Goal: Task Accomplishment & Management: Use online tool/utility

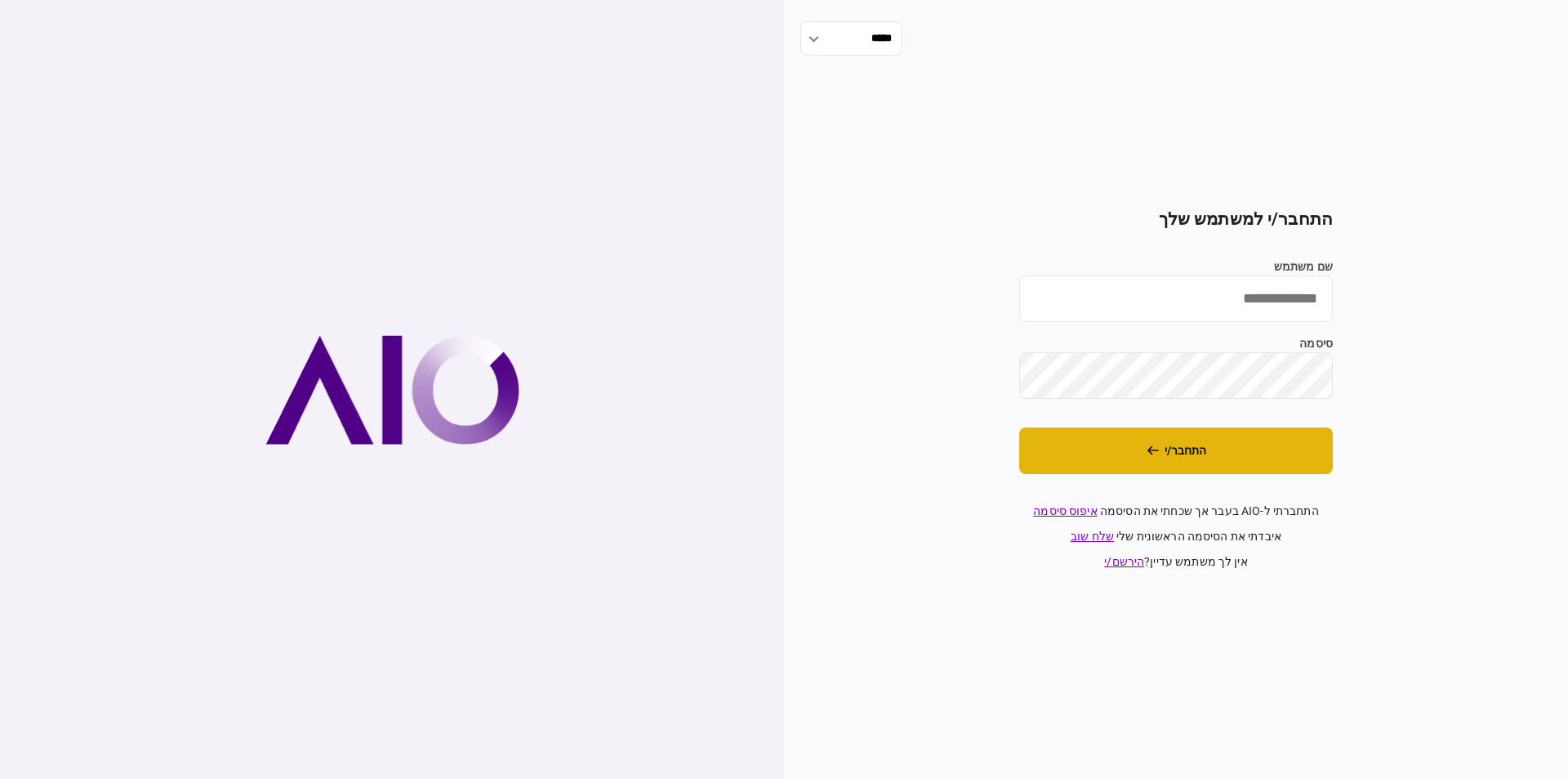
type input "*********"
click at [1176, 434] on button "התחבר/י" at bounding box center [1176, 450] width 313 height 47
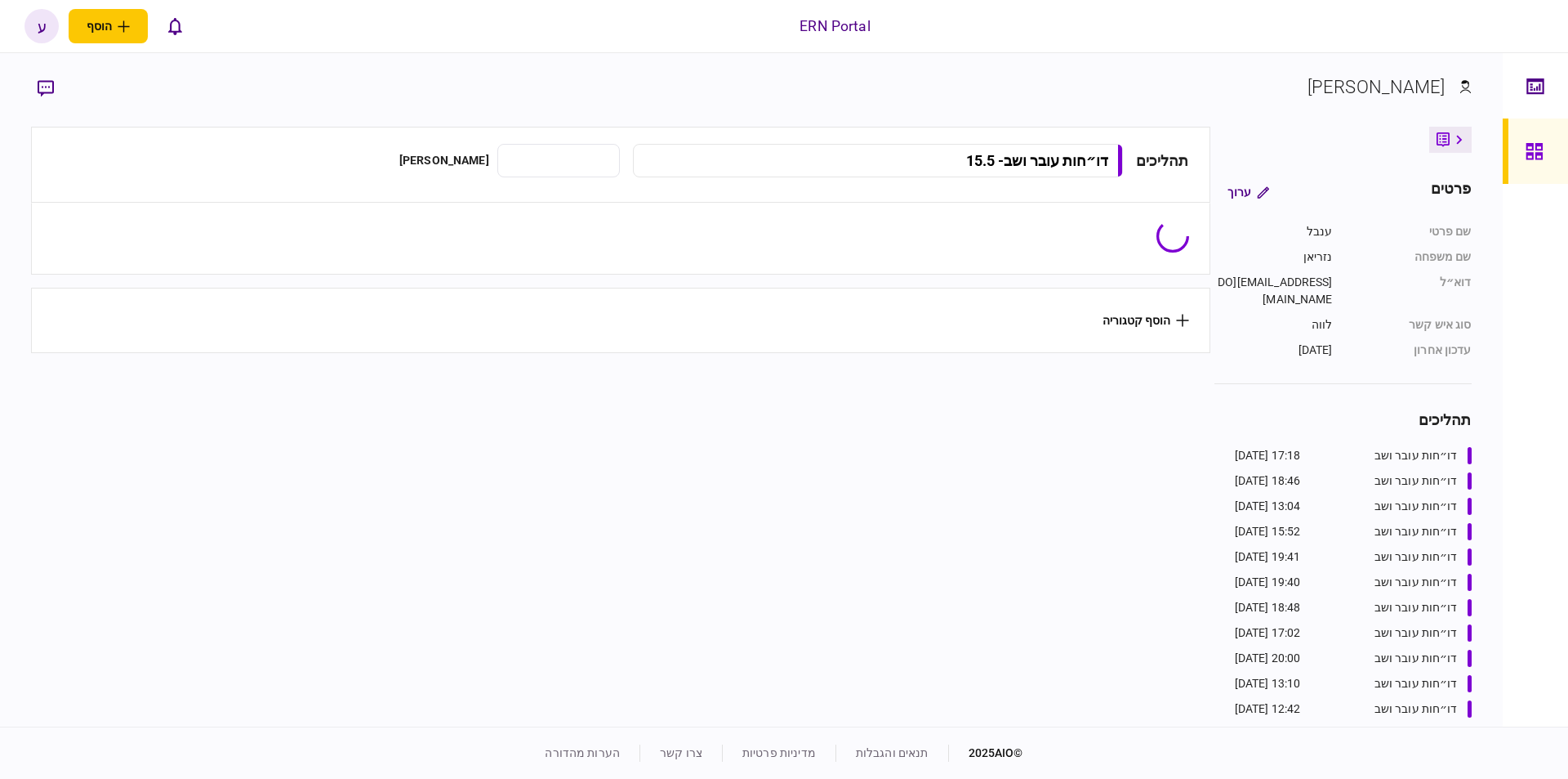
type input "**********"
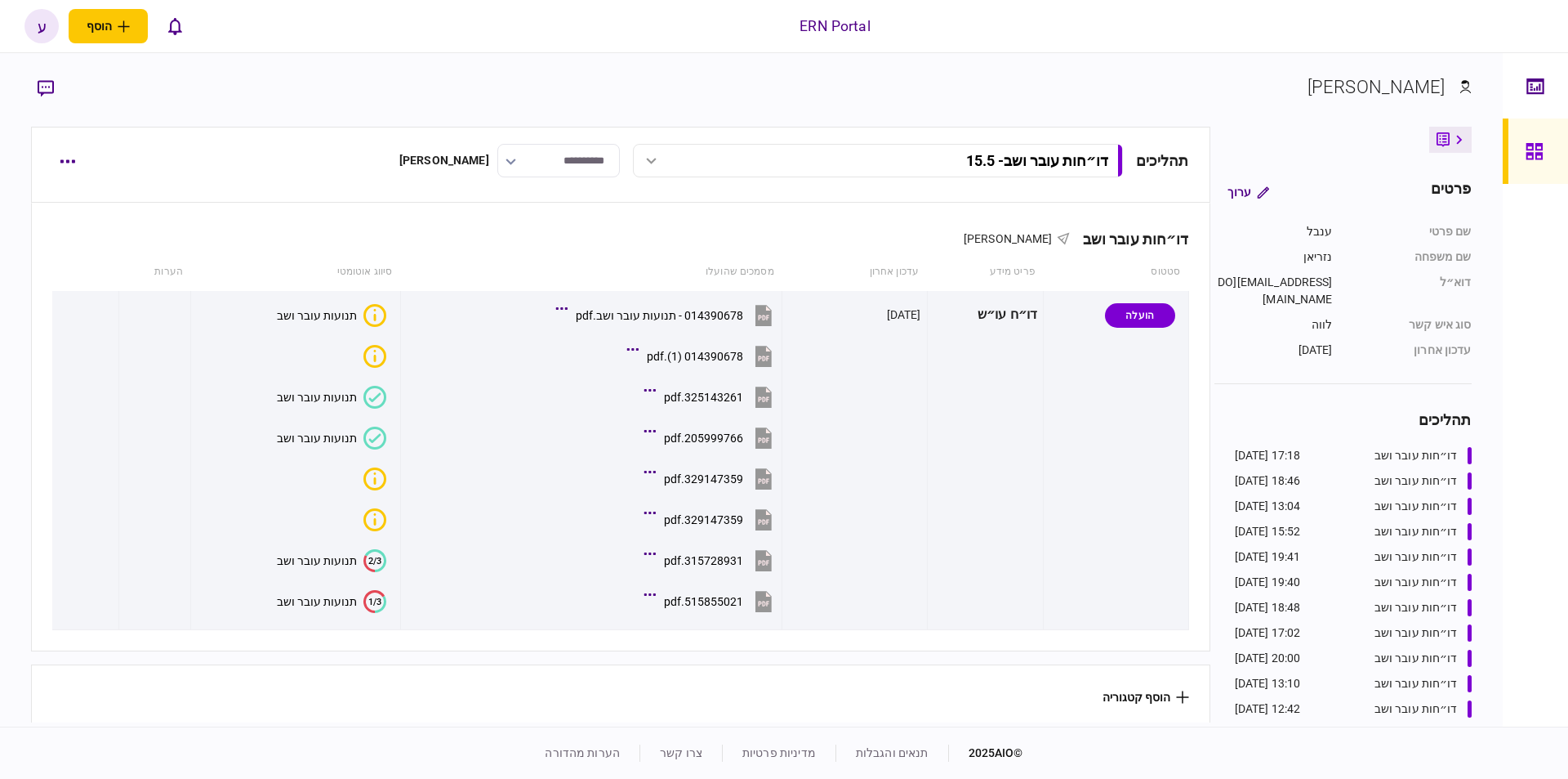
click at [46, 162] on div "תהליכים דו״חות עובר ושב - 15.5 דו״חות עובר ושב - 21.8 17:18 21/08/2025 דו״חות ע…" at bounding box center [619, 165] width 1178 height 76
click at [53, 159] on button "button" at bounding box center [67, 160] width 30 height 30
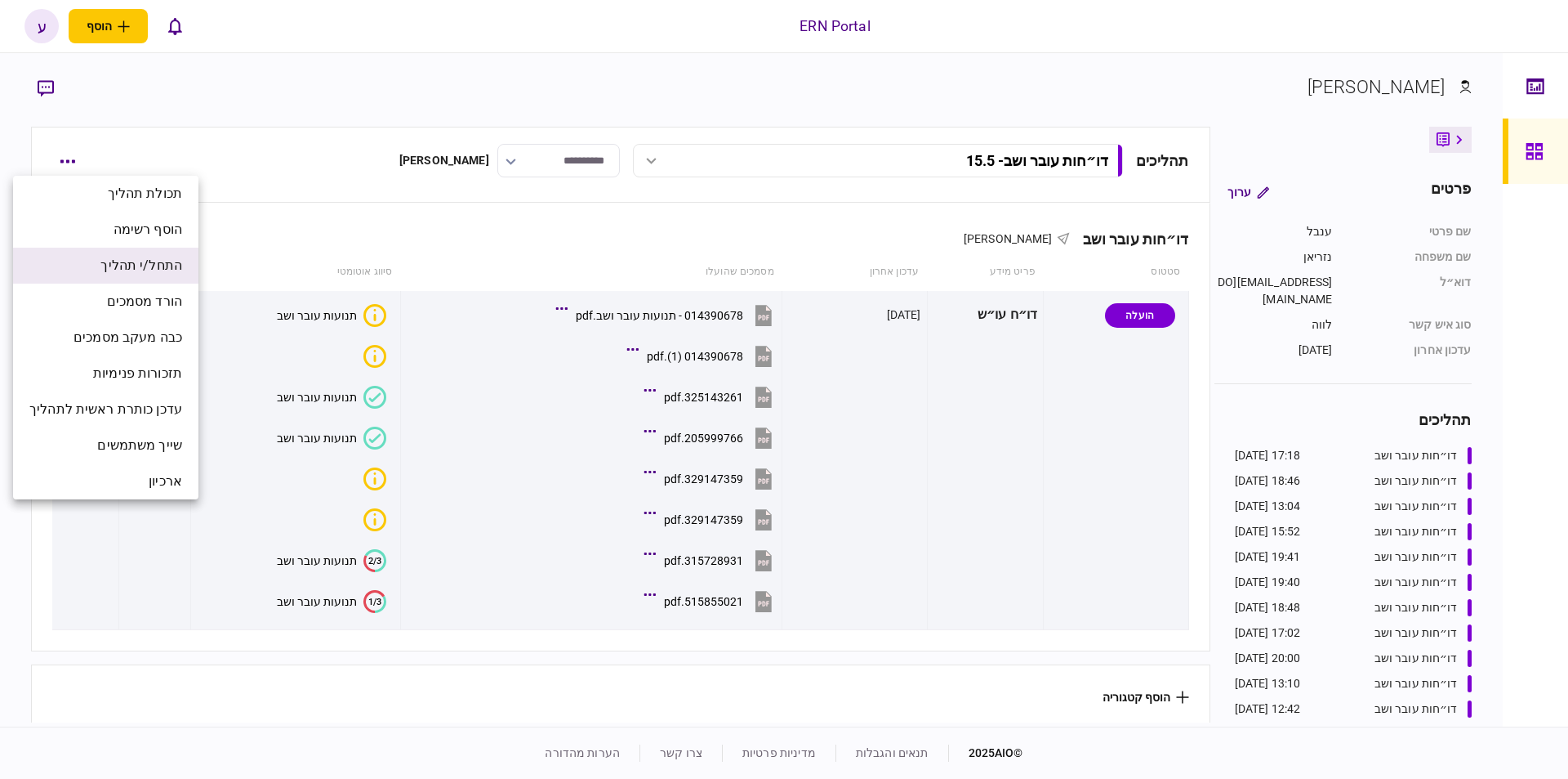
click at [122, 271] on span "התחל/י תהליך" at bounding box center [141, 266] width 82 height 20
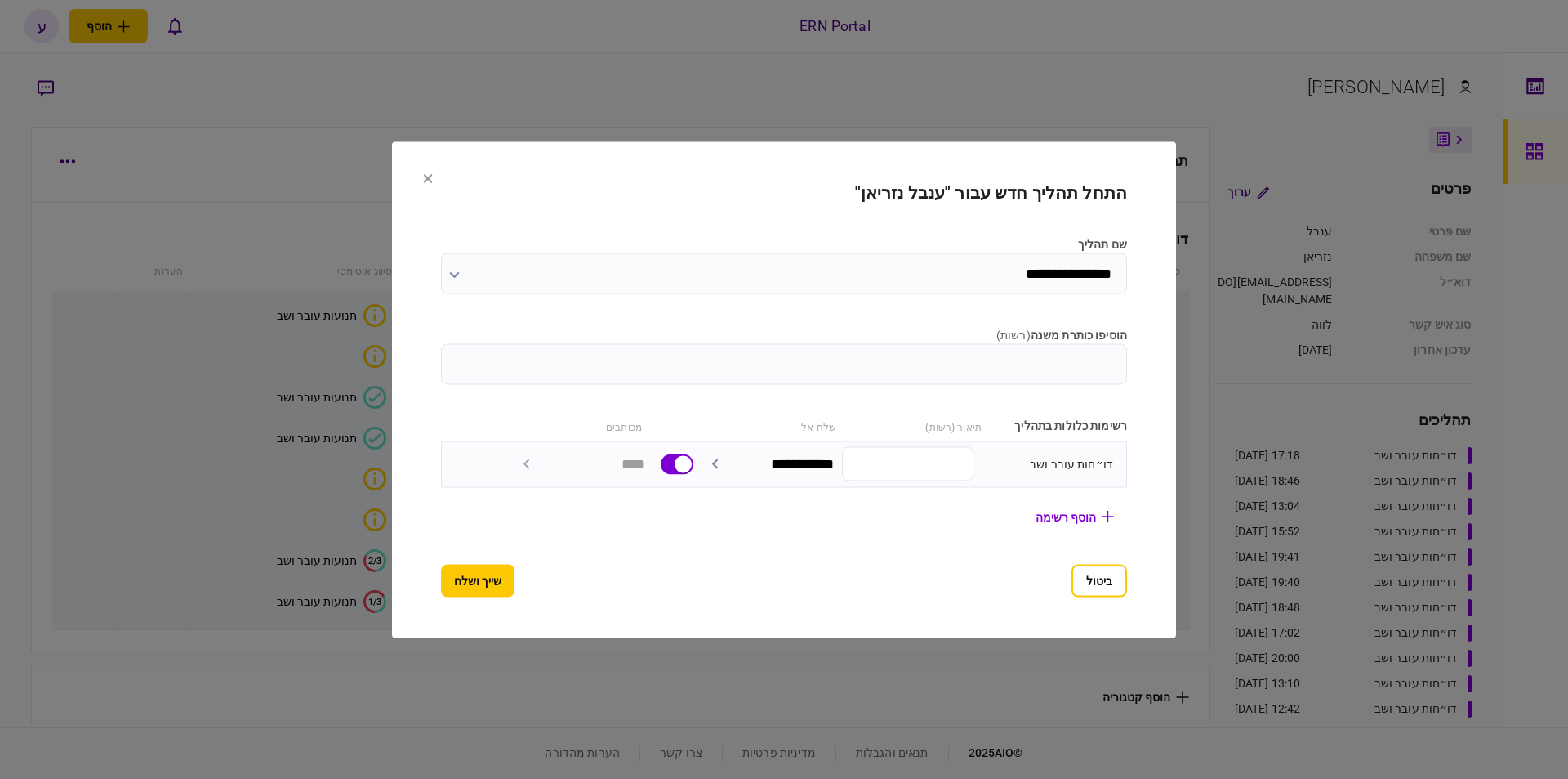
click at [880, 348] on input "הוסיפו כותרת משנה ( רשות )" at bounding box center [784, 363] width 686 height 41
type input "****"
click at [486, 589] on button "שייך ושלח" at bounding box center [478, 580] width 74 height 32
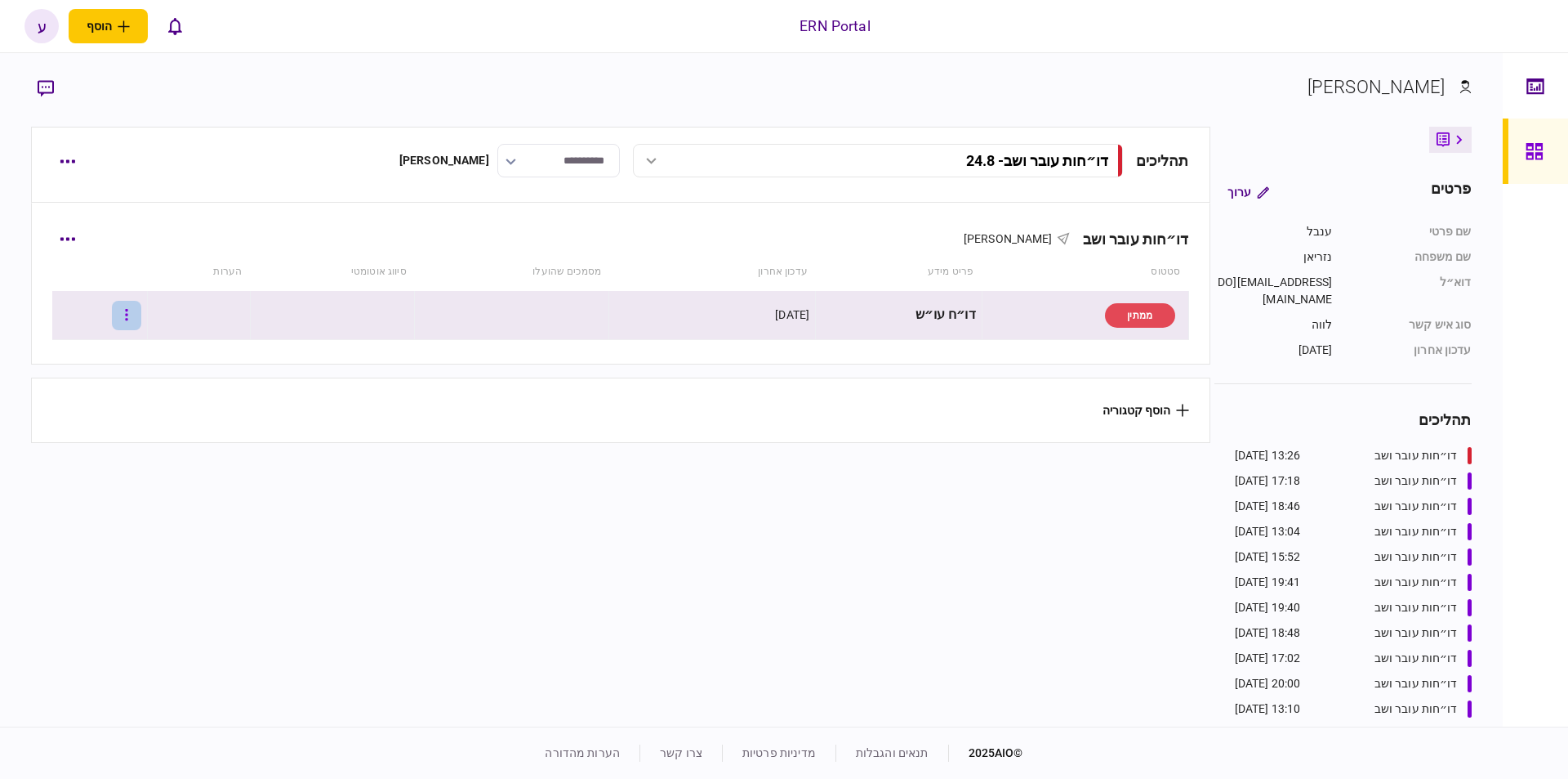
click at [128, 321] on icon "button" at bounding box center [126, 314] width 3 height 12
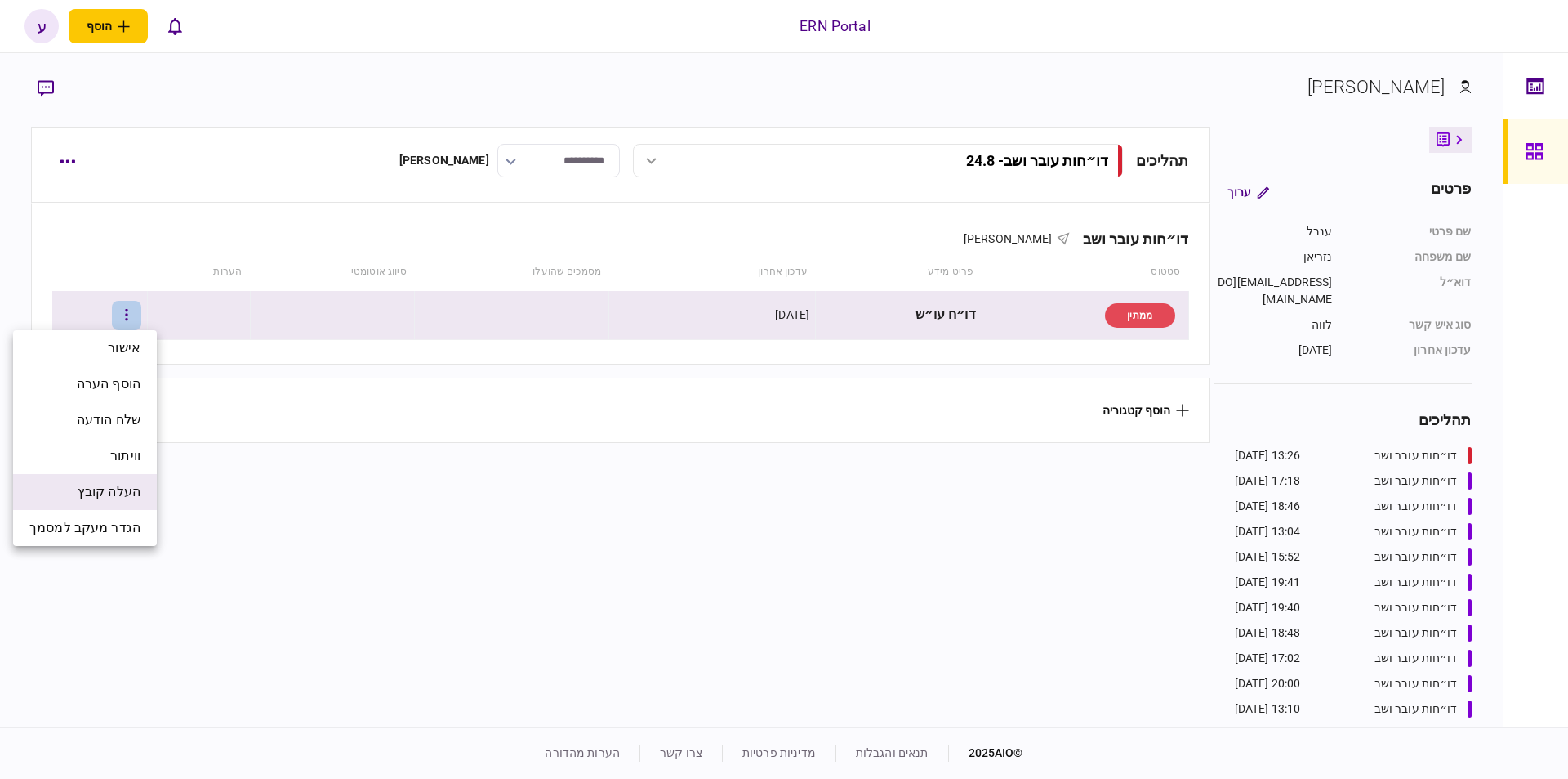
click at [97, 491] on span "העלה קובץ" at bounding box center [109, 492] width 63 height 20
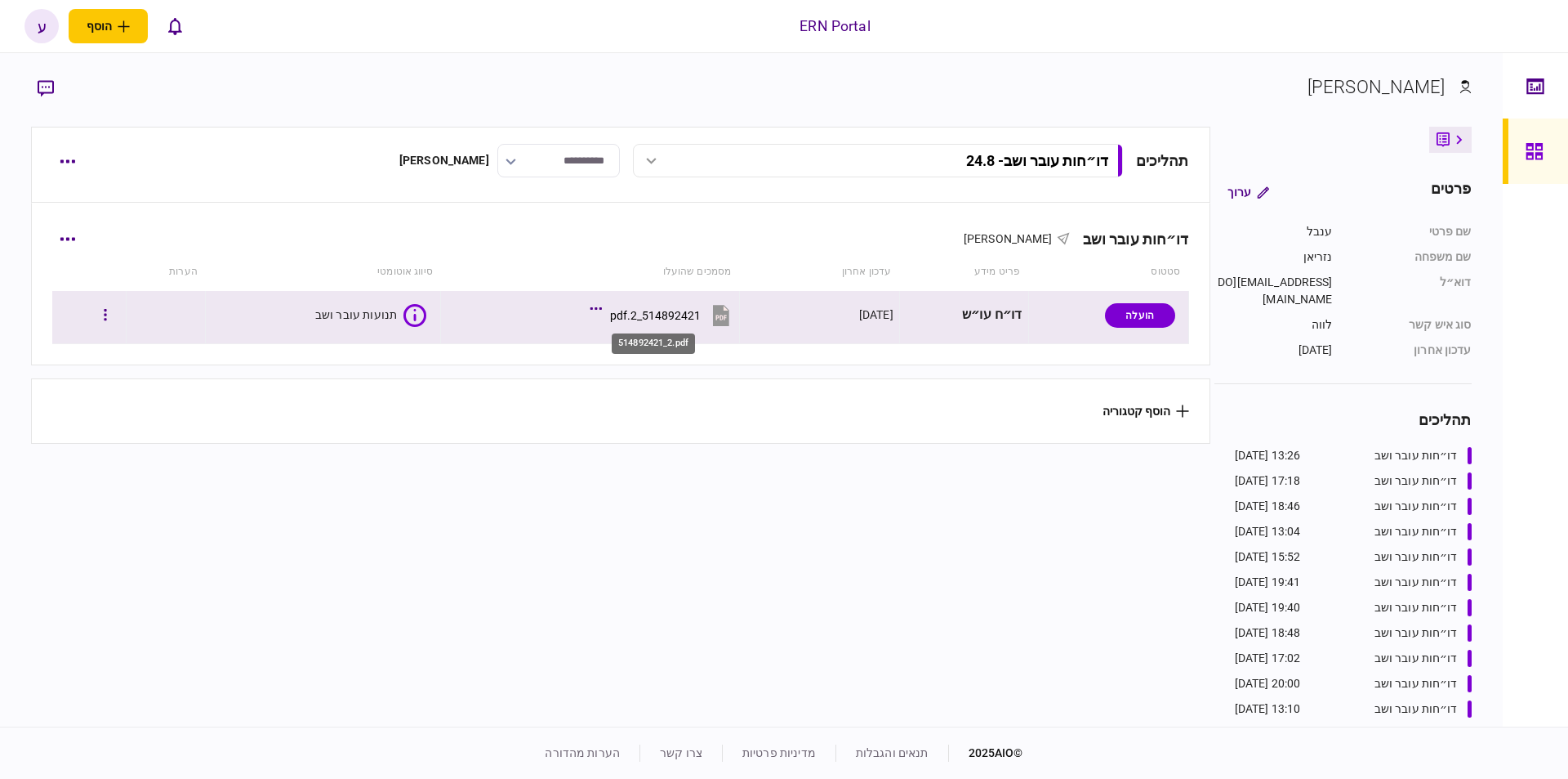
click at [629, 312] on div "514892421_2.pdf" at bounding box center [655, 315] width 91 height 14
click at [383, 319] on div "תנועות עובר ושב" at bounding box center [354, 315] width 80 height 14
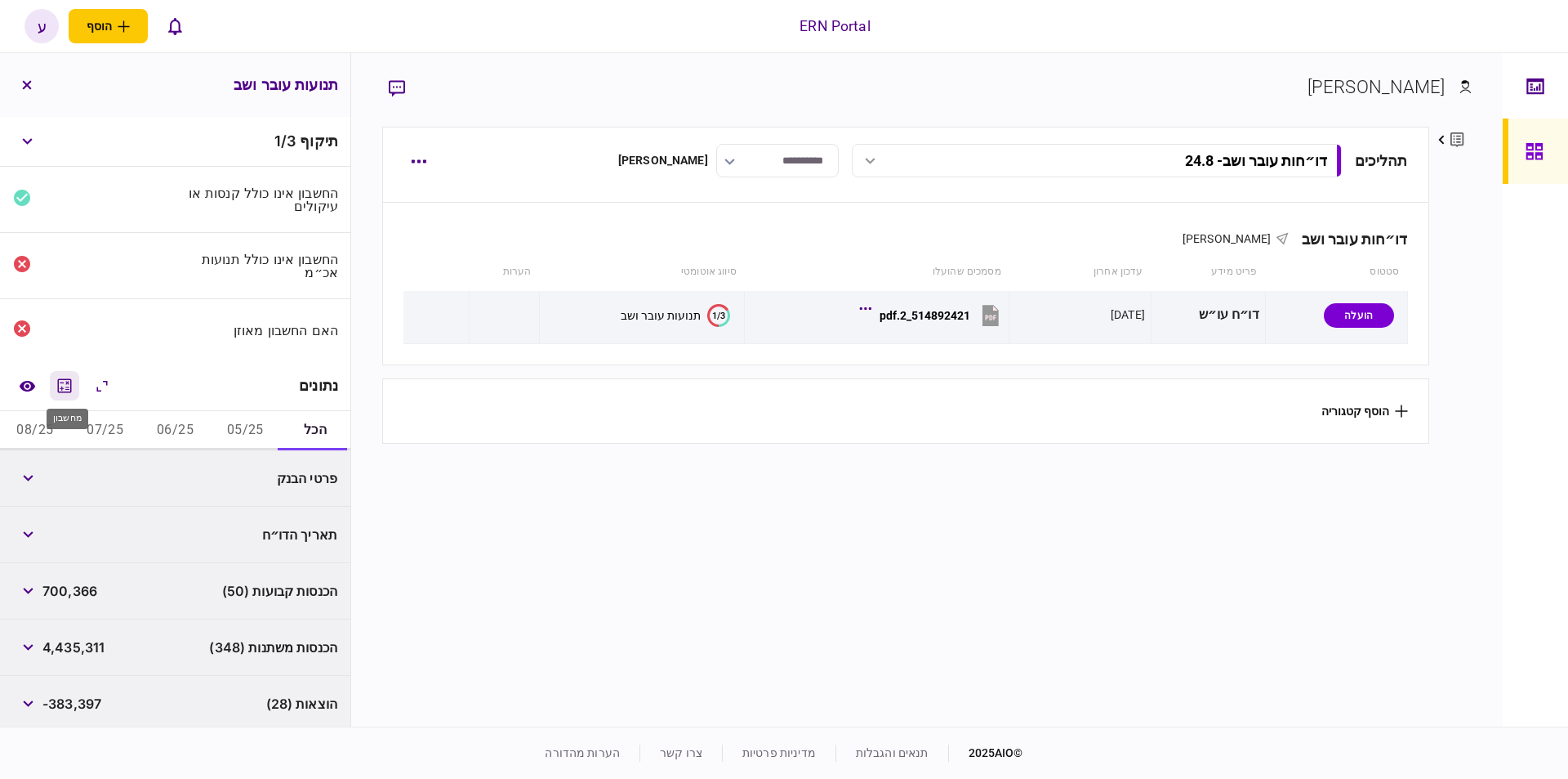
click at [58, 376] on button "מחשבון" at bounding box center [64, 385] width 30 height 30
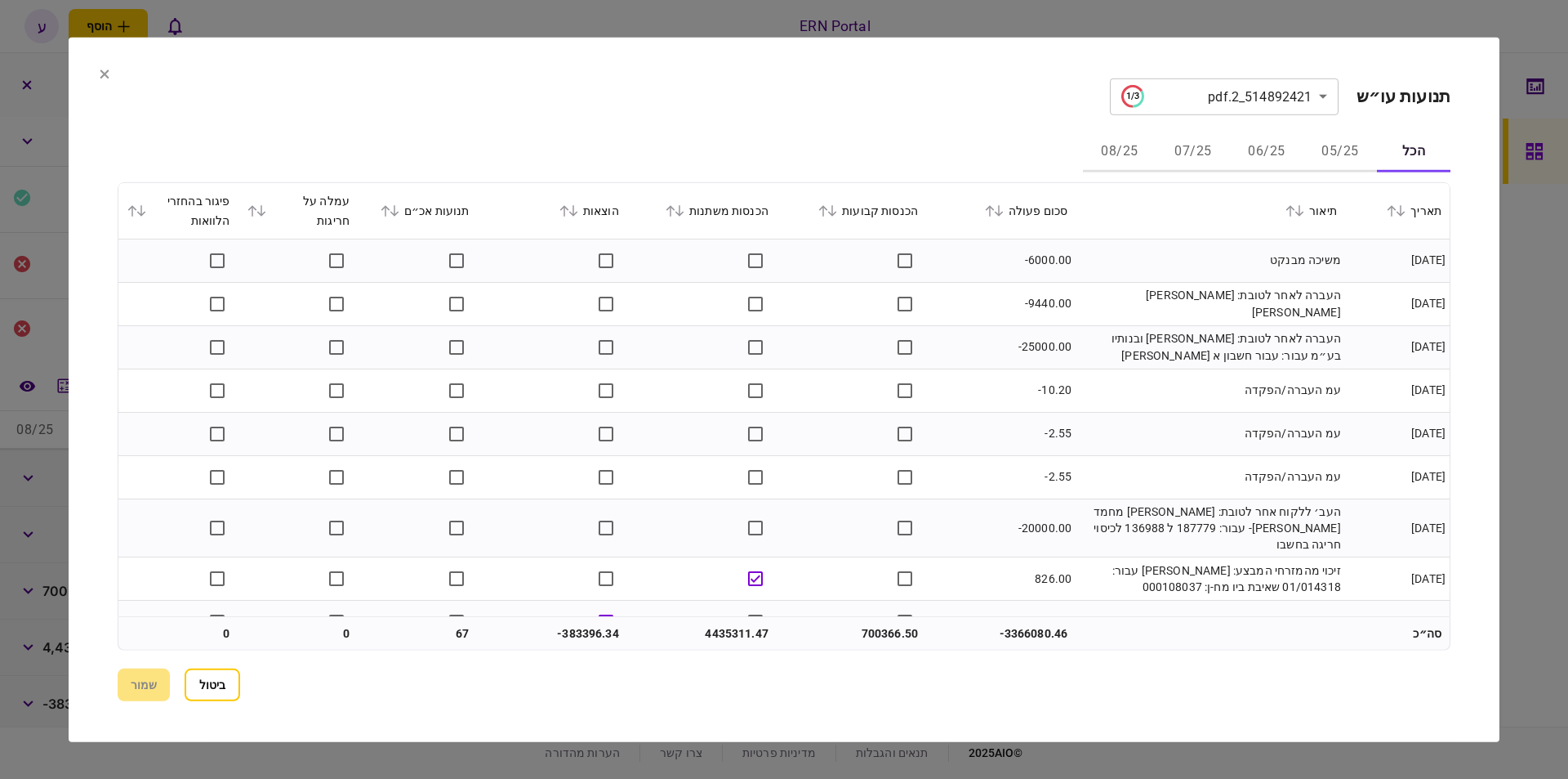
click at [1276, 149] on button "06/25" at bounding box center [1266, 152] width 74 height 40
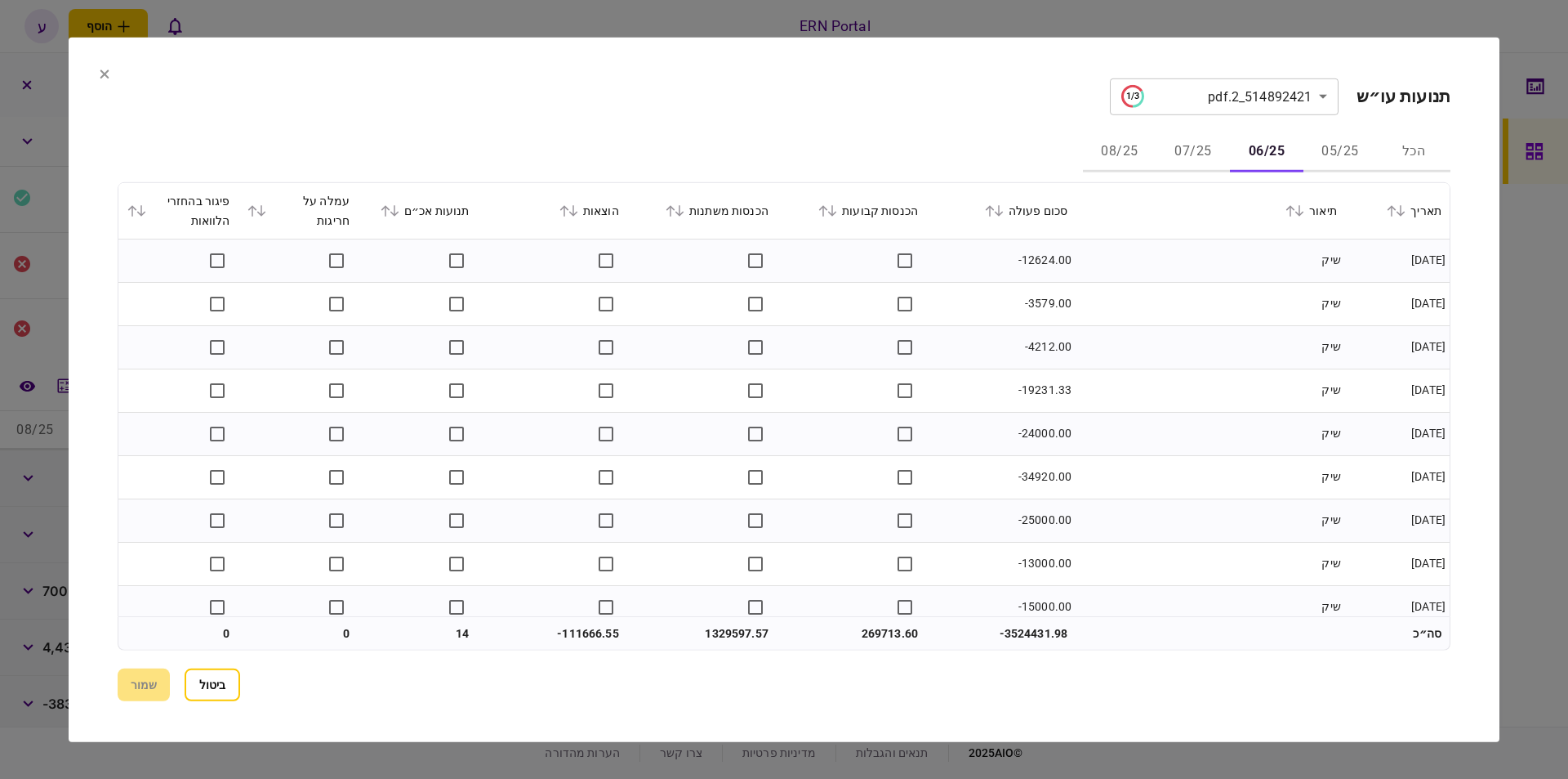
click at [1004, 212] on icon at bounding box center [998, 210] width 10 height 12
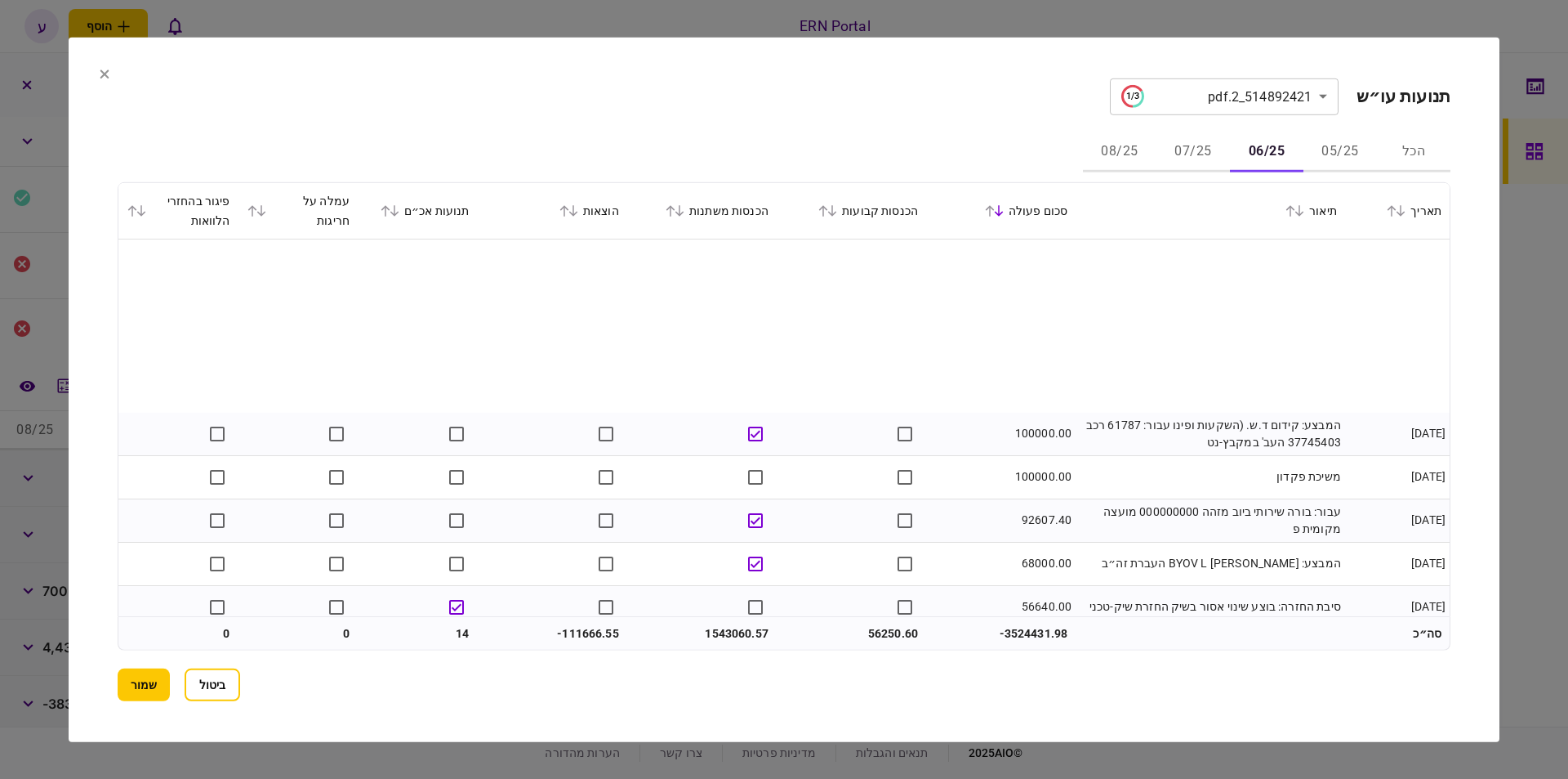
scroll to position [186, 0]
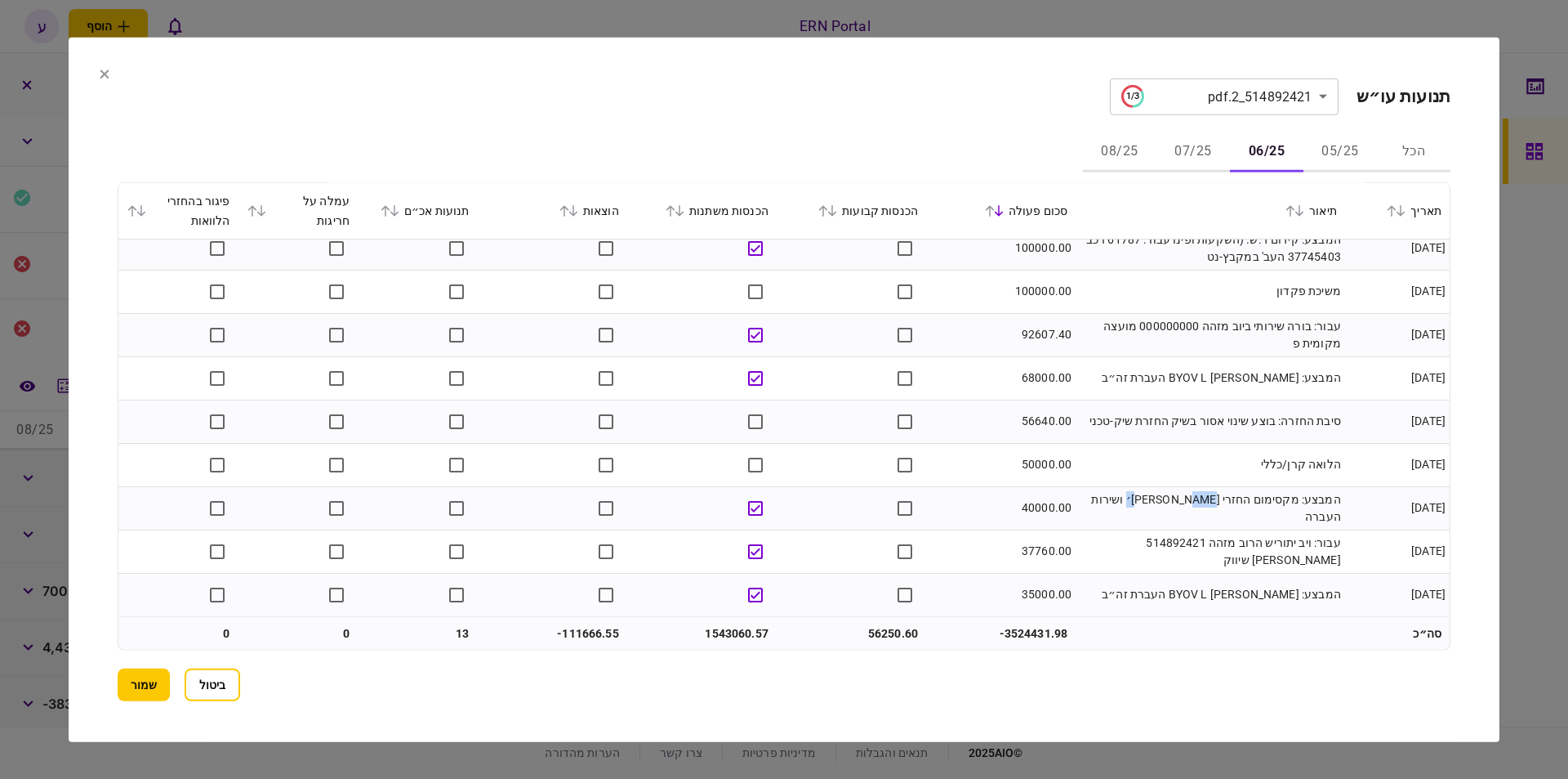
drag, startPoint x: 1166, startPoint y: 506, endPoint x: 1193, endPoint y: 497, distance: 28.5
click at [1193, 497] on td "המבצע: מקסימום החזרי [PERSON_NAME]׳ ושירות העברה" at bounding box center [1210, 508] width 269 height 43
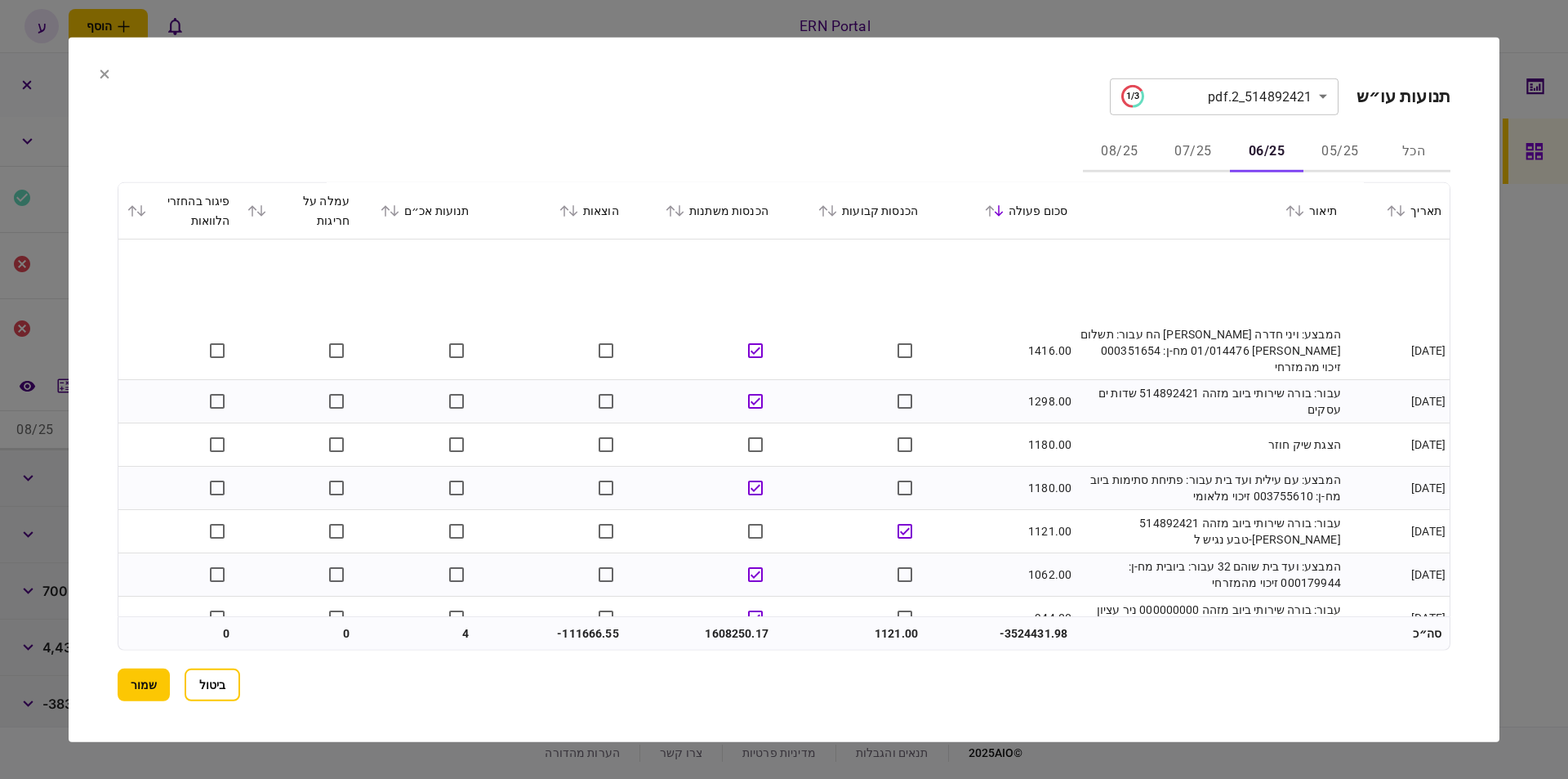
scroll to position [3437, 0]
